Goal: Transaction & Acquisition: Purchase product/service

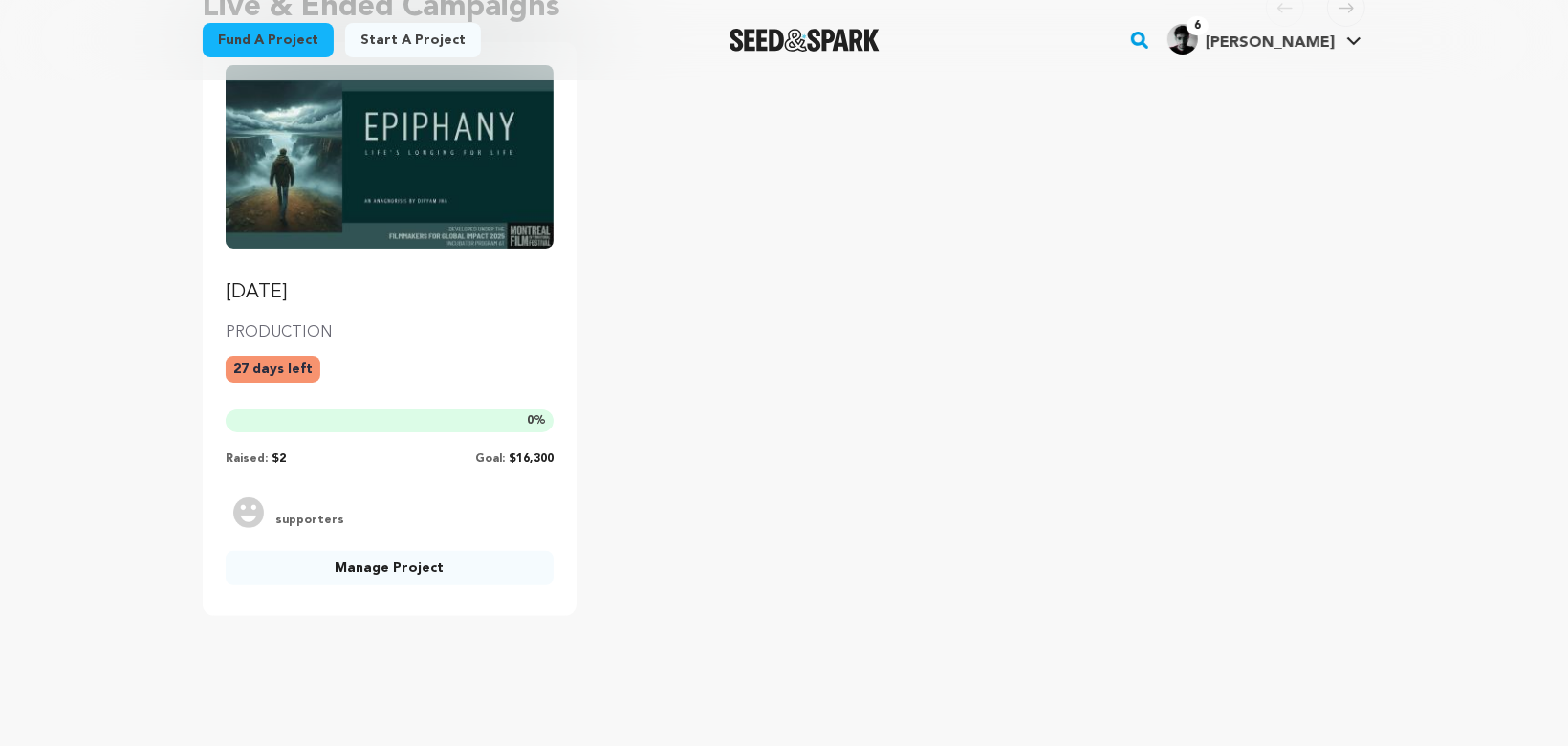
scroll to position [240, 0]
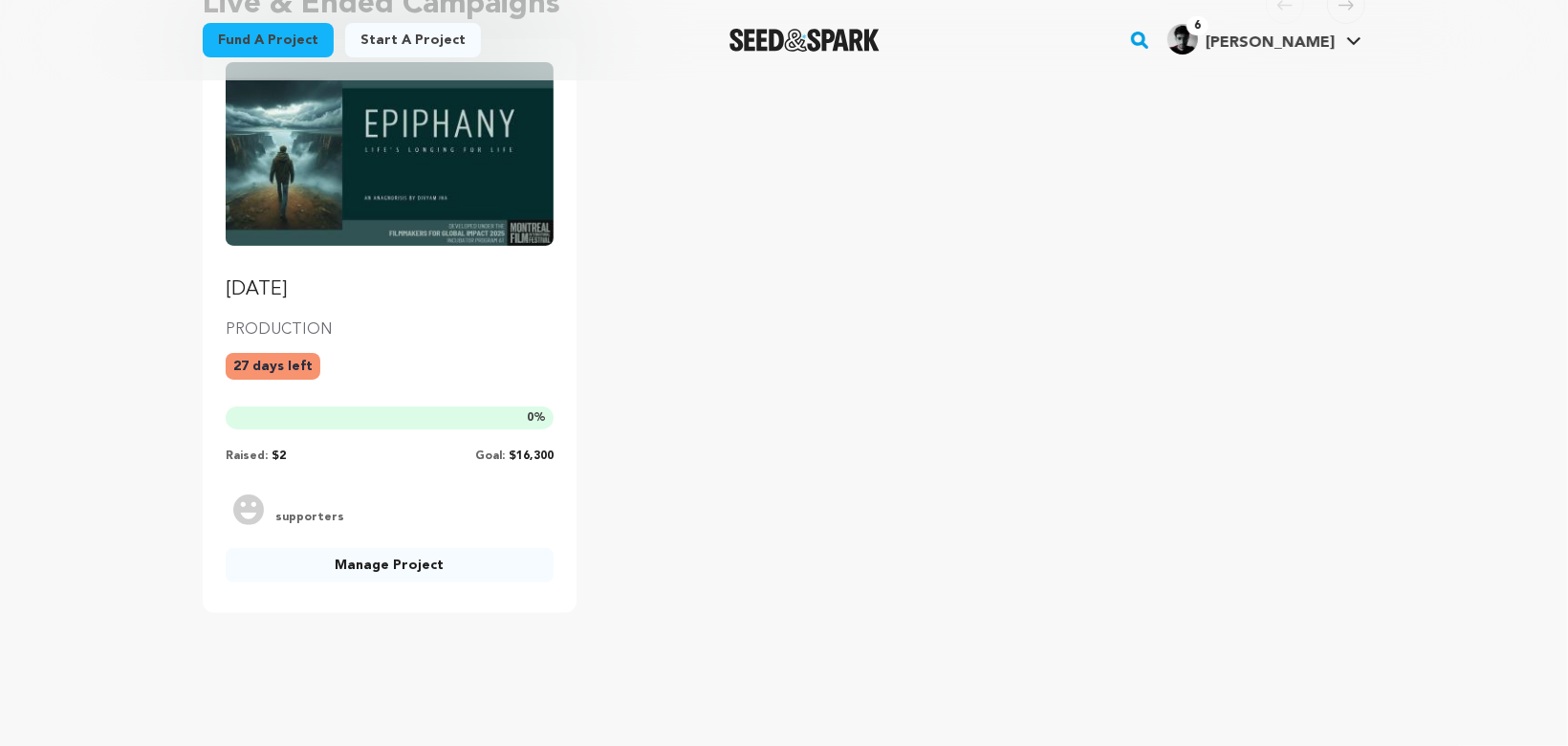
click at [420, 181] on img "Fund EPIPHANY" at bounding box center [389, 154] width 328 height 184
